Goal: Find specific page/section: Find specific page/section

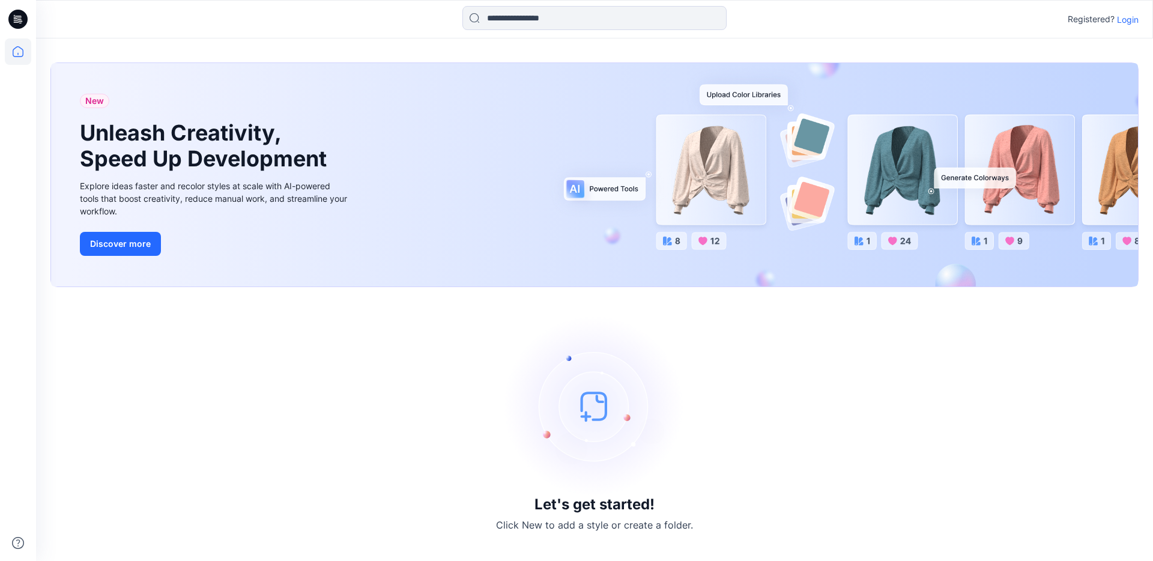
click at [1130, 22] on p "Login" at bounding box center [1128, 19] width 22 height 13
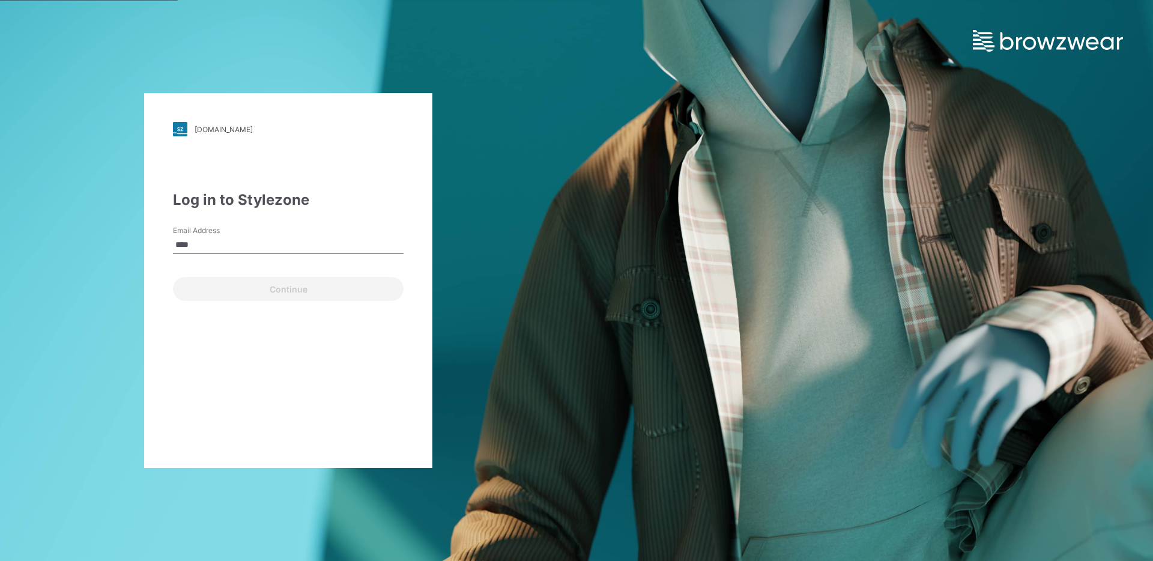
type input "**********"
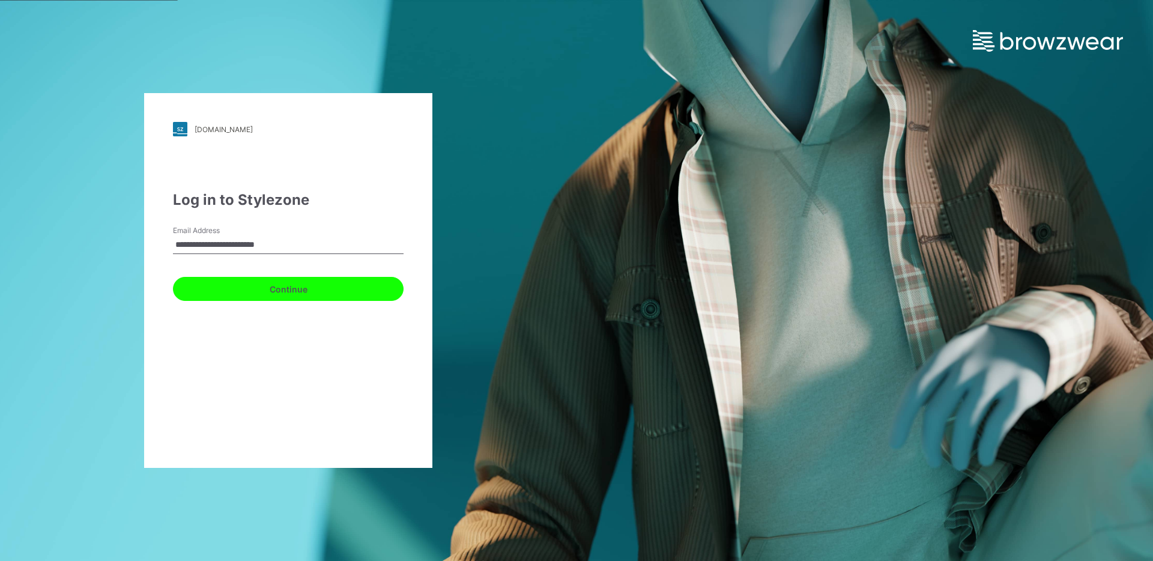
click at [298, 299] on button "Continue" at bounding box center [288, 289] width 231 height 24
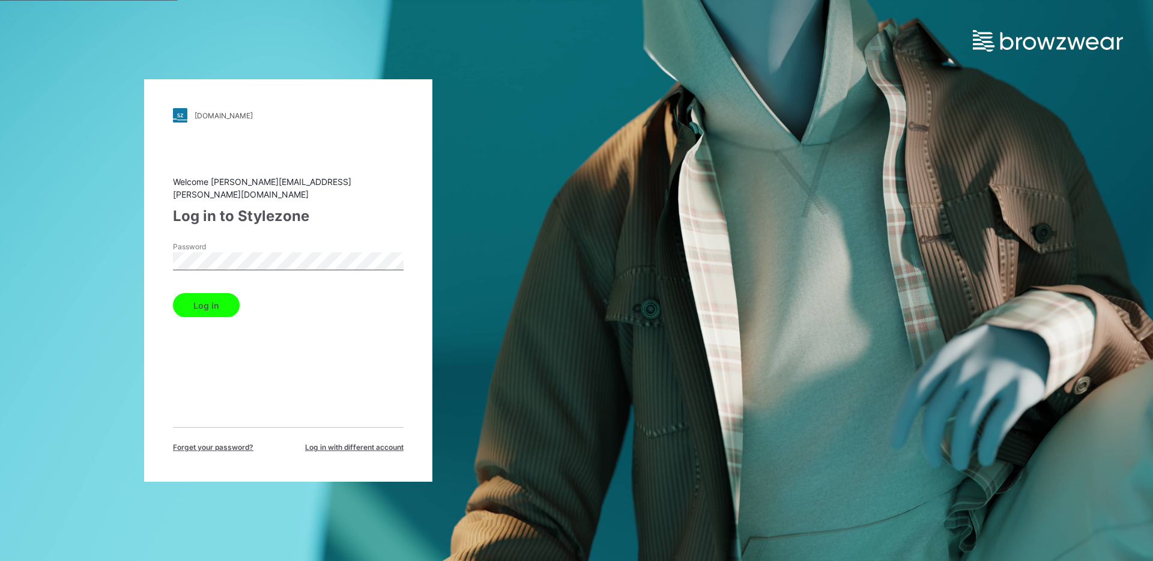
click at [173, 293] on button "Log in" at bounding box center [206, 305] width 67 height 24
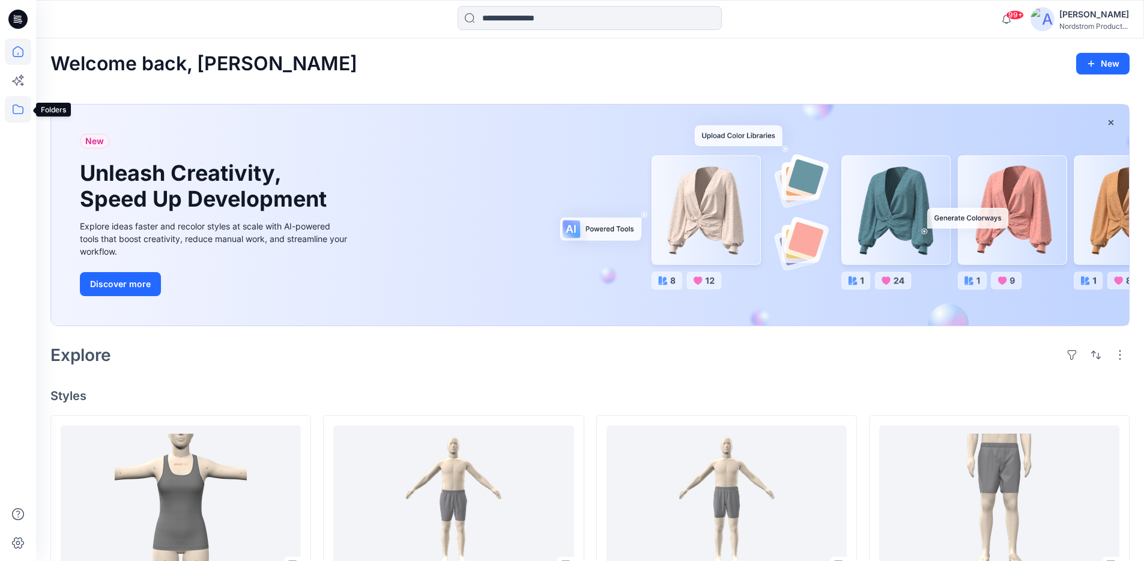
click at [19, 111] on icon at bounding box center [18, 109] width 26 height 26
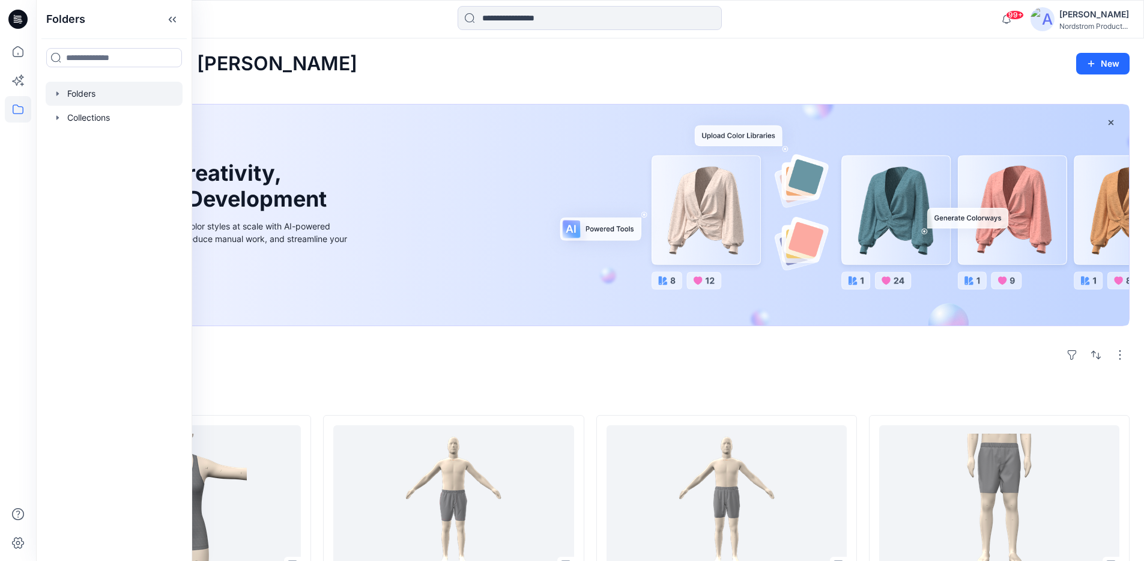
click at [118, 96] on div at bounding box center [114, 94] width 137 height 24
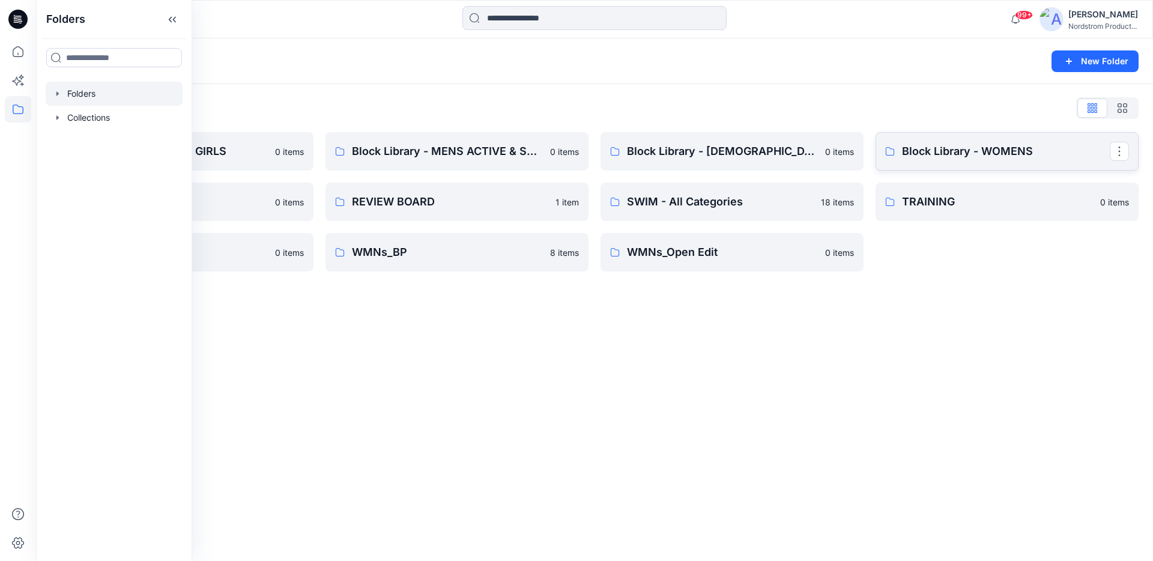
click at [963, 140] on link "Block Library - WOMENS" at bounding box center [1006, 151] width 263 height 38
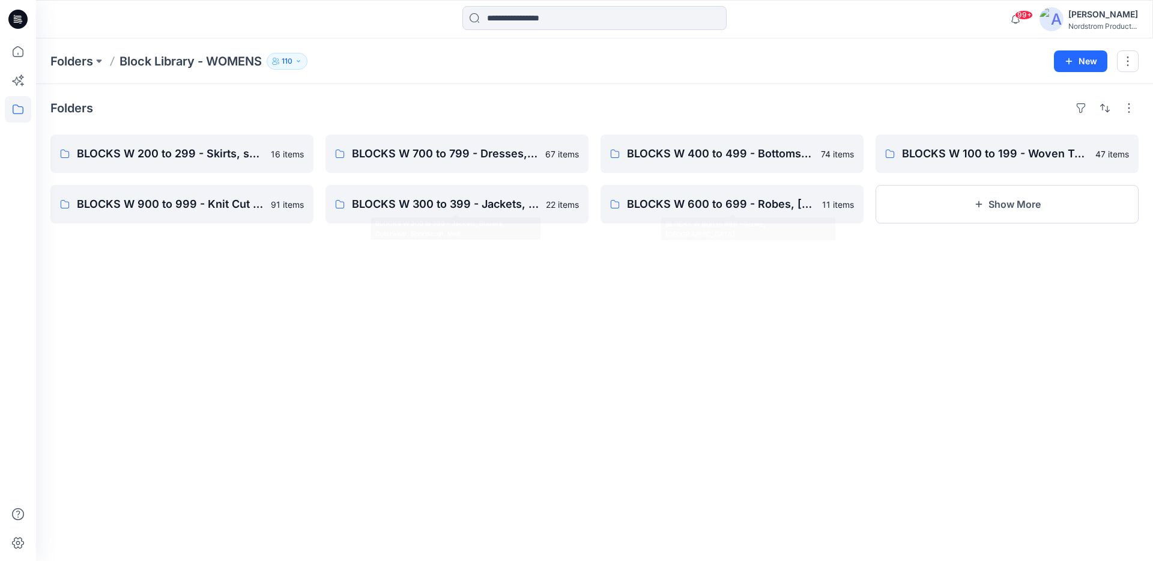
click at [930, 336] on div "Folders BLOCKS W 200 to 299 - Skirts, skorts, 1/2 Slip, Full Slip 16 items BLOC…" at bounding box center [594, 322] width 1117 height 477
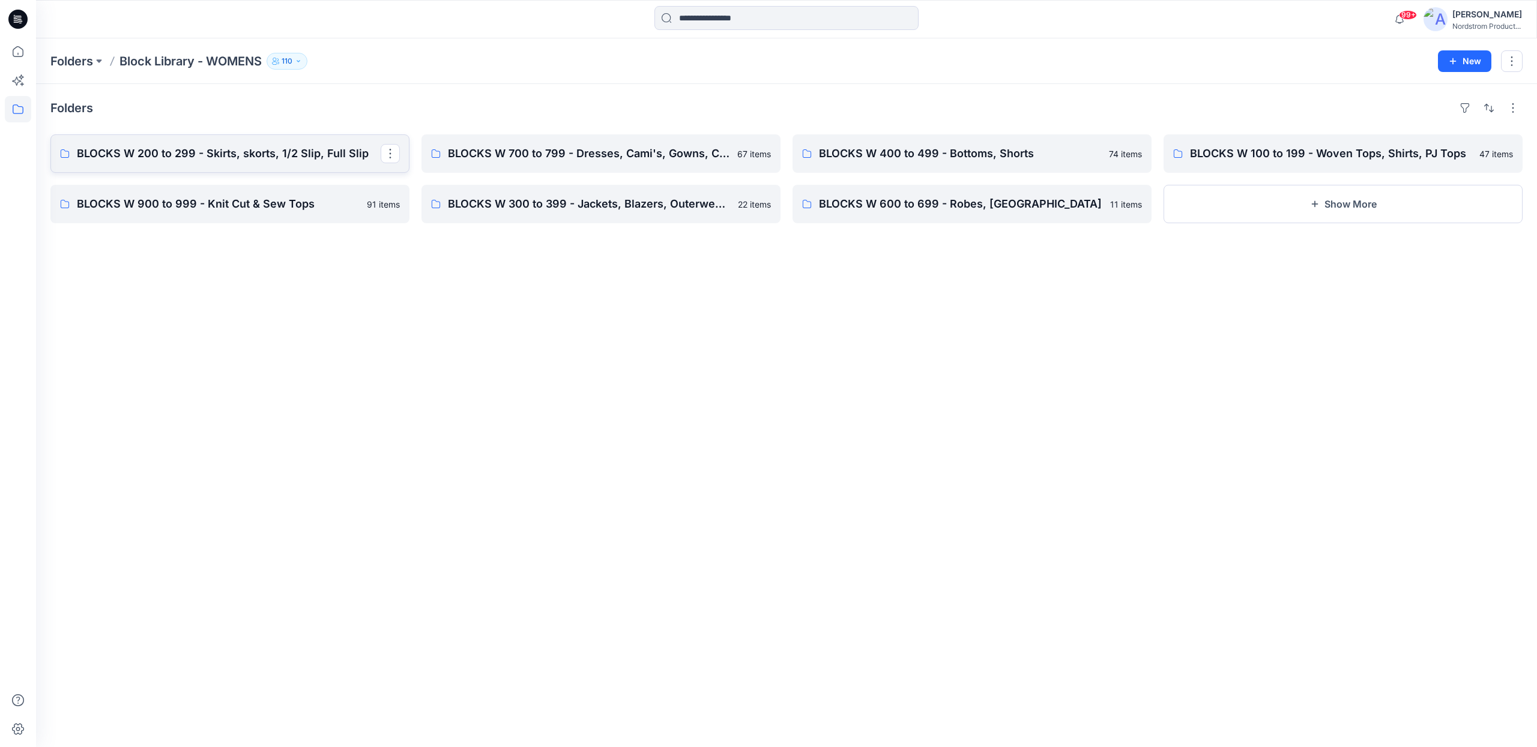
click at [266, 157] on p "BLOCKS W 200 to 299 - Skirts, skorts, 1/2 Slip, Full Slip" at bounding box center [229, 153] width 304 height 17
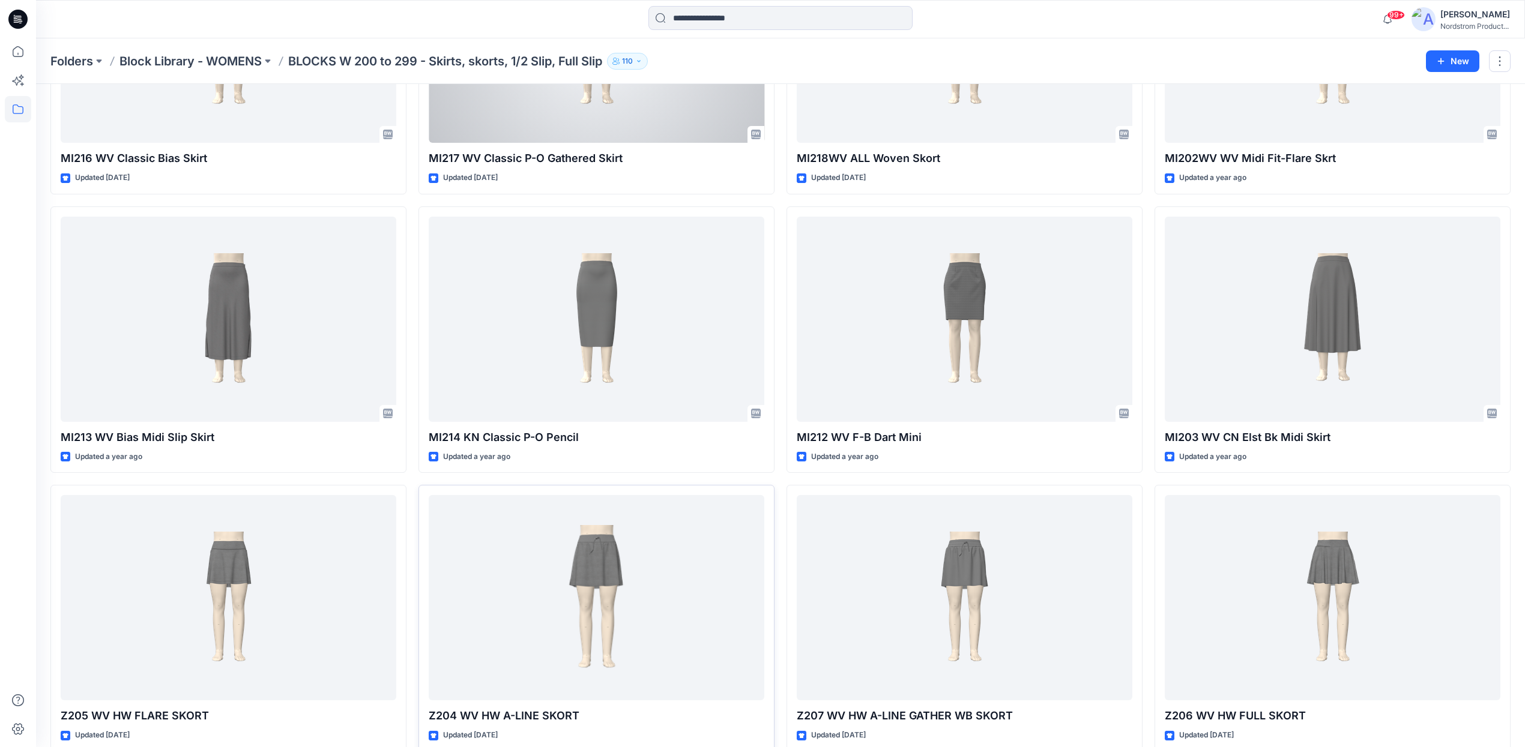
scroll to position [505, 0]
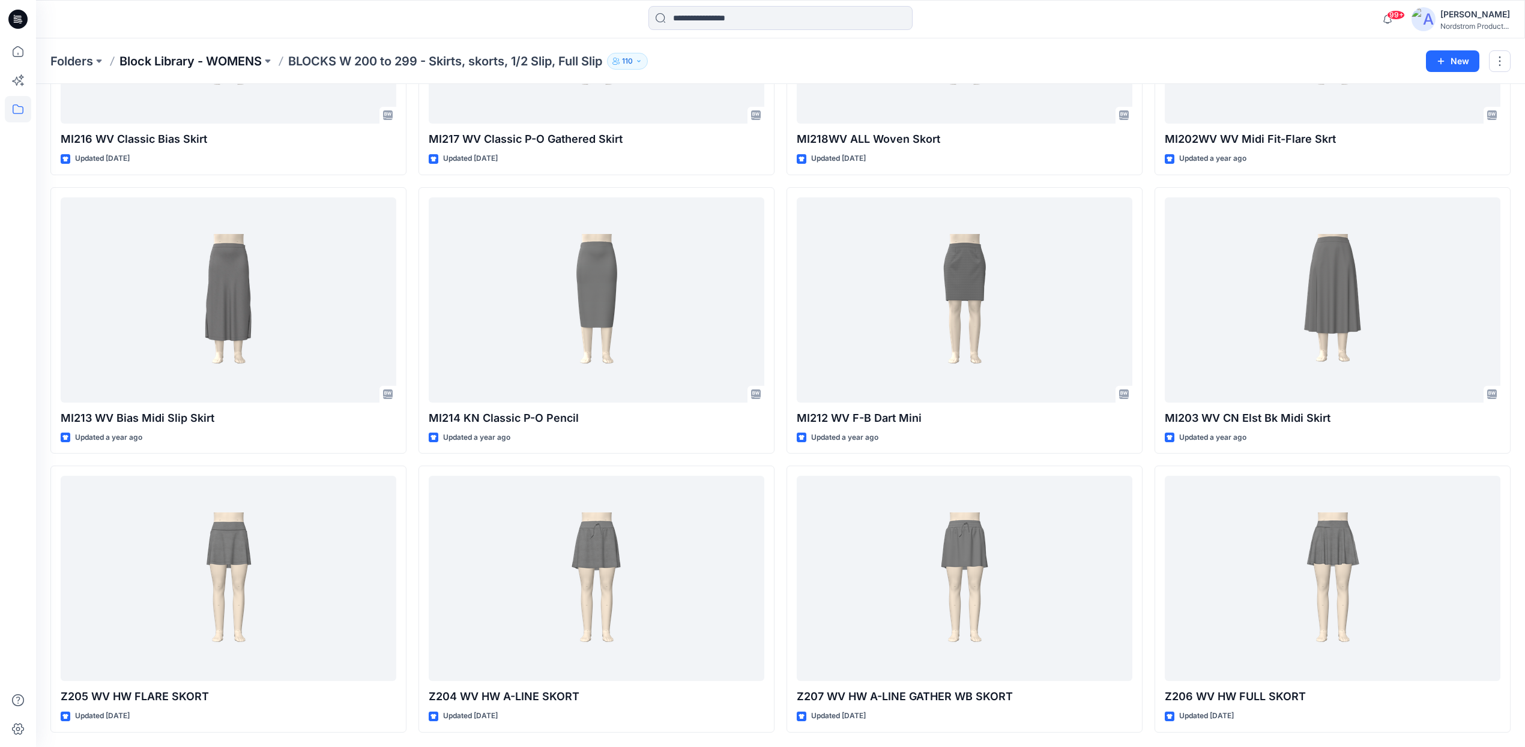
click at [229, 61] on p "Block Library - WOMENS" at bounding box center [190, 61] width 142 height 17
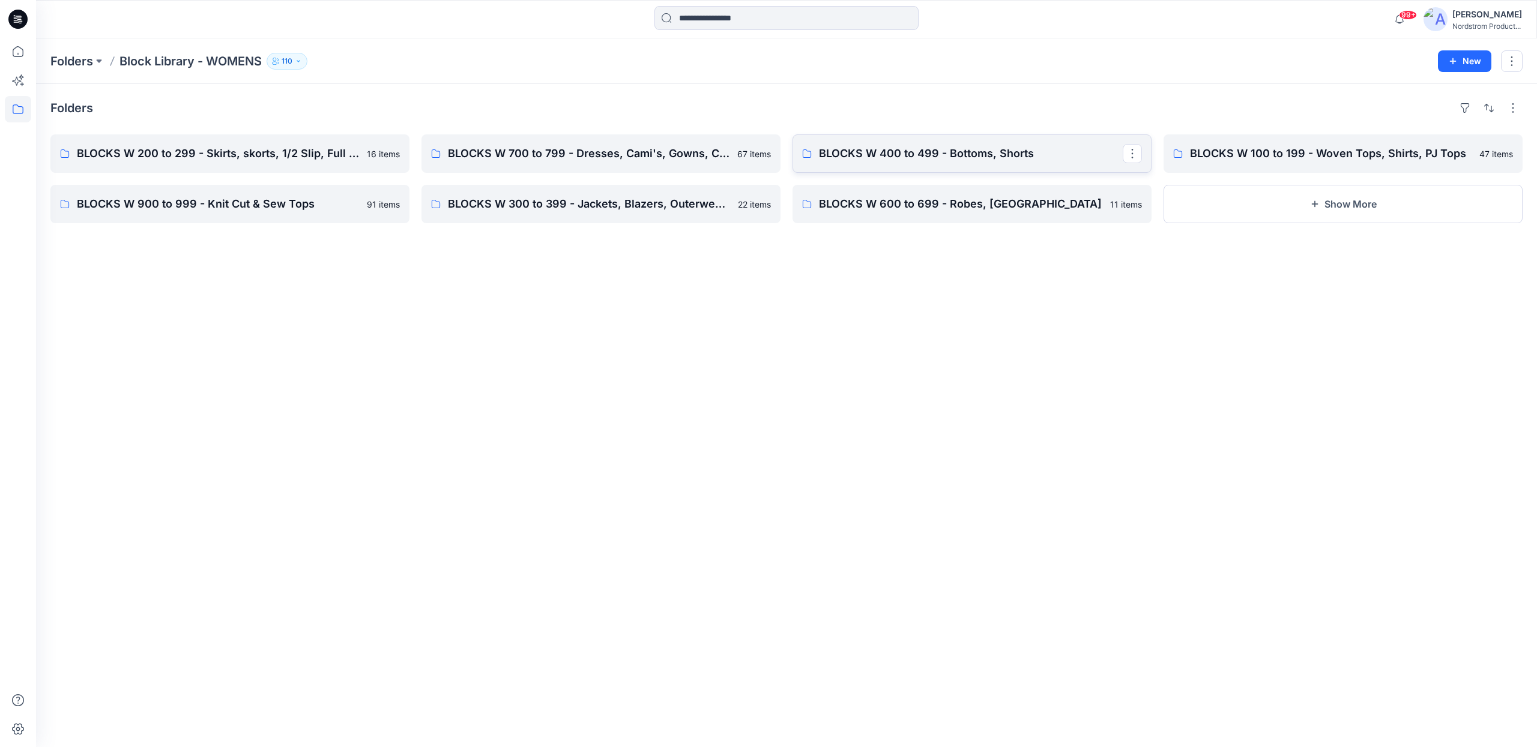
click at [968, 158] on p "BLOCKS W 400 to 499 - Bottoms, Shorts" at bounding box center [971, 153] width 304 height 17
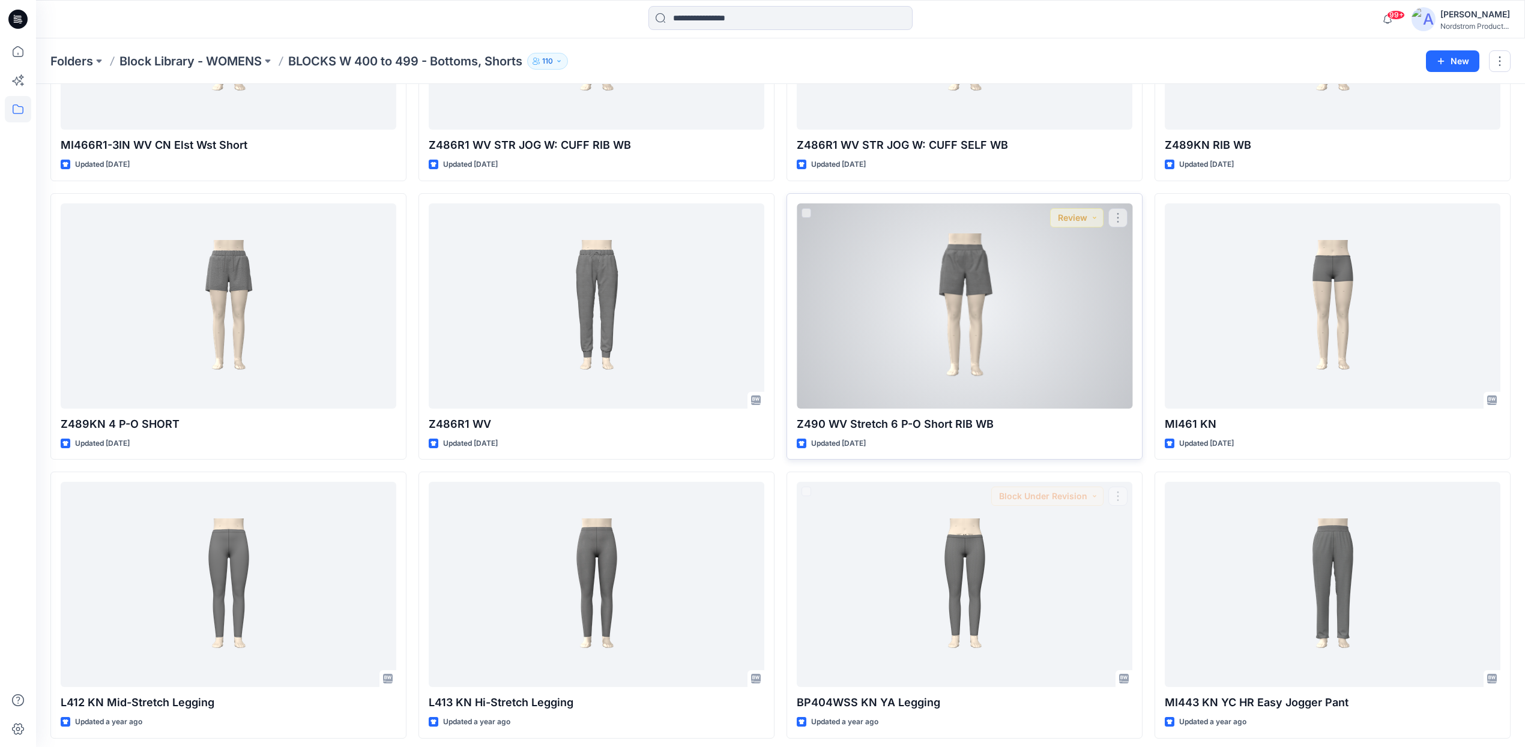
scroll to position [3110, 0]
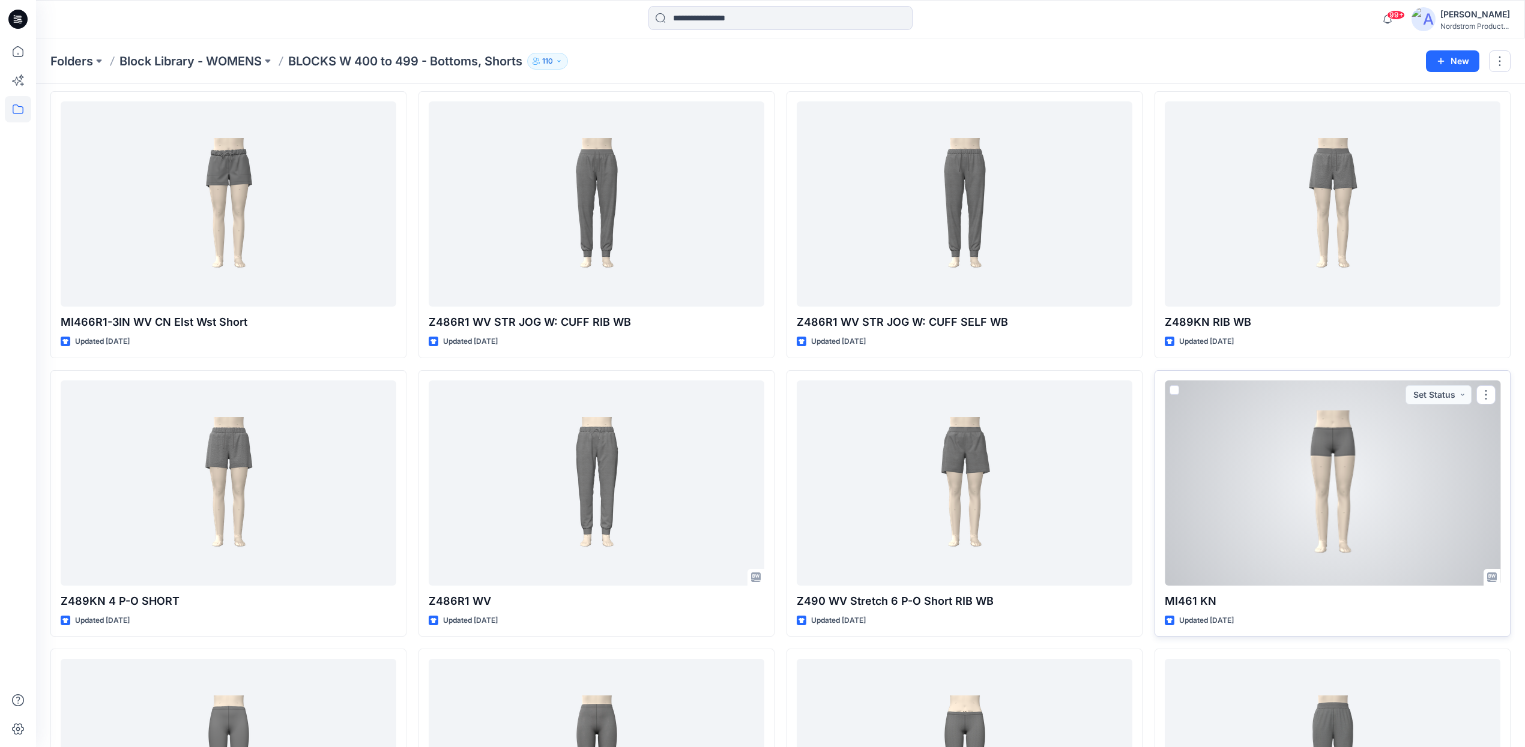
click at [1143, 498] on div at bounding box center [1333, 483] width 336 height 205
